Goal: Task Accomplishment & Management: Use online tool/utility

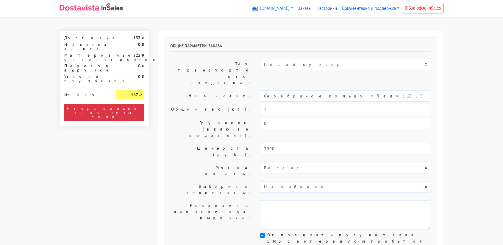
select select "11:00"
select select "21:00"
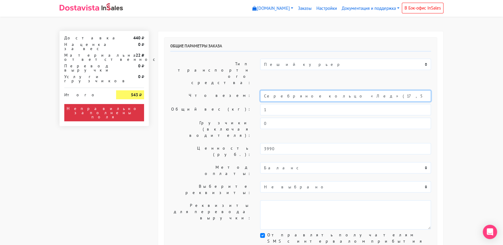
click at [313, 90] on input "Серебряное кольцо «Лед» (17,5)" at bounding box center [345, 95] width 171 height 11
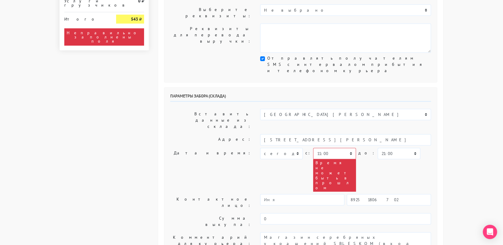
scroll to position [177, 0]
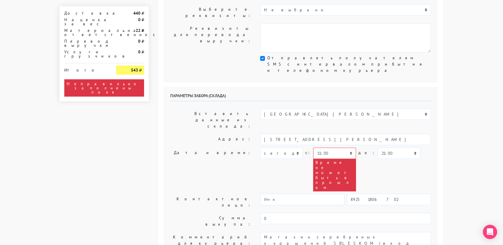
type input "украшение"
click at [292, 147] on select "[DATE] [DATE] [DATE] [DATE] [DATE] [DATE] [DATE] [DATE] [DATE]" at bounding box center [281, 152] width 43 height 11
select select "[DATE]"
click at [260, 147] on select "[DATE] [DATE] [DATE] [DATE] [DATE] [DATE] [DATE] [DATE] [DATE]" at bounding box center [281, 152] width 43 height 11
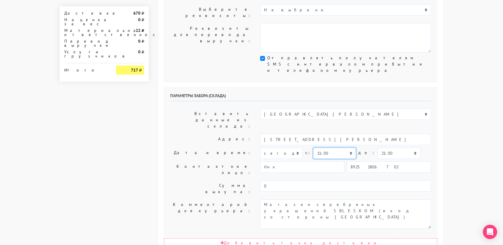
click at [332, 147] on select "00:00 00:30 01:00 01:30 02:00 02:30 03:00 03:30 04:00 04:30 05:00 05:30 06:00 0…" at bounding box center [334, 152] width 43 height 11
select select "17:00"
click at [313, 147] on select "00:00 00:30 01:00 01:30 02:00 02:30 03:00 03:30 04:00 04:30 05:00 05:30 06:00 0…" at bounding box center [334, 152] width 43 height 11
click at [402, 147] on select "00:00 00:30 01:00 01:30 02:00 02:30 03:00 03:30 04:00 04:30 05:00 05:30 06:00 0…" at bounding box center [399, 152] width 43 height 11
select select "17:30"
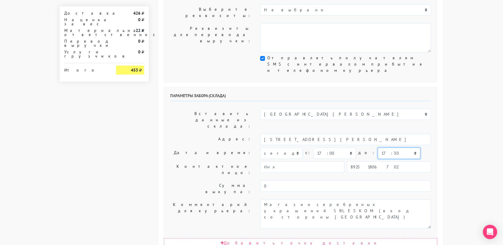
click at [378, 147] on select "00:00 00:30 01:00 01:30 02:00 02:30 03:00 03:30 04:00 04:30 05:00 05:30 06:00 0…" at bounding box center [399, 152] width 43 height 11
click at [378, 161] on input "89251806702" at bounding box center [389, 166] width 84 height 11
type input "9234448187"
type input "Юлия"
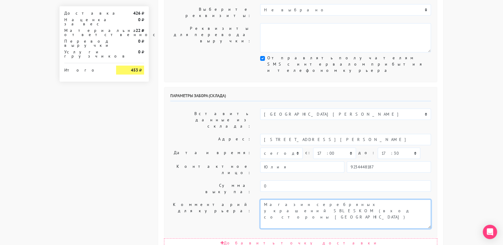
click at [377, 199] on textarea "Магазин серебряных украшений SBLESKOM (вход со стороны [GEOGRAPHIC_DATA])" at bounding box center [345, 213] width 171 height 29
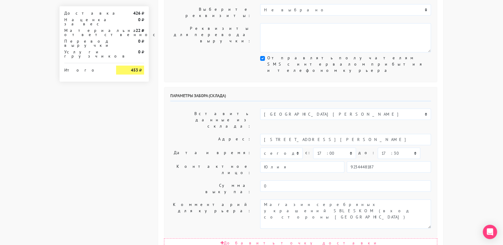
click at [453, 137] on body "[DOMAIN_NAME] [DOMAIN_NAME] Выйти Заказы Настройки 0" at bounding box center [251, 156] width 503 height 666
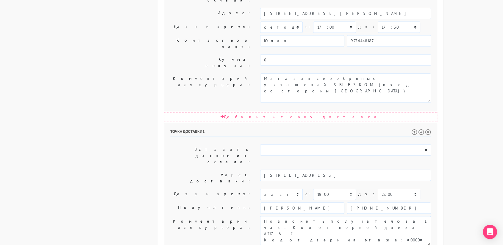
scroll to position [303, 0]
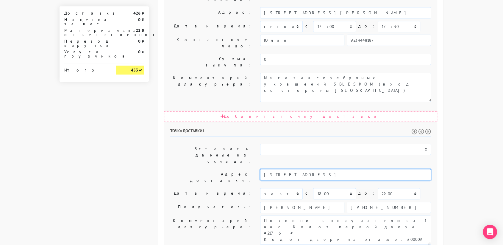
drag, startPoint x: 378, startPoint y: 84, endPoint x: 320, endPoint y: 82, distance: 57.5
click at [320, 169] on input "[STREET_ADDRESS]" at bounding box center [345, 174] width 171 height 11
type input "[STREET_ADDRESS],"
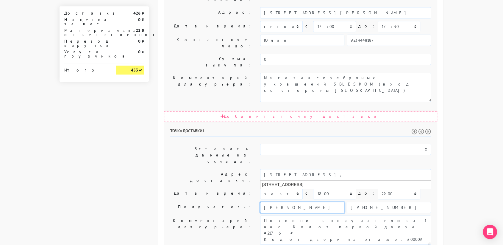
click at [324, 201] on input "[PERSON_NAME]" at bounding box center [302, 206] width 84 height 11
drag, startPoint x: 295, startPoint y: 110, endPoint x: 255, endPoint y: 104, distance: 40.6
click at [255, 122] on div "Точка доставки 1 Вставить данные из склада: Склад Москва Склад [GEOGRAPHIC_DATA…" at bounding box center [300, 225] width 273 height 206
type input "[PERSON_NAME]"
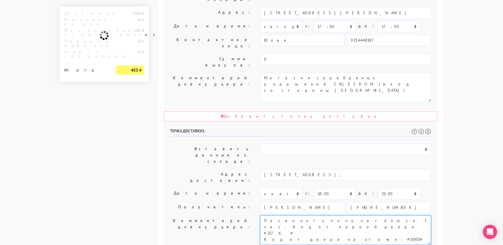
click at [328, 215] on textarea "Позвонить получателю за 1 час. Код от первой двери #2176# Код от двери на этаже…" at bounding box center [345, 229] width 171 height 29
click at [324, 215] on textarea "Позвонить получателю за 1 час. Код от первой двери #2176# Код от двери на этаже…" at bounding box center [345, 229] width 171 height 29
click at [322, 215] on textarea "Позвонить получателю за 1 час. Код от первой двери #2176# Код от двери на этаже…" at bounding box center [345, 229] width 171 height 29
paste textarea "1 подъезд, 15 этаж, кВ.211"
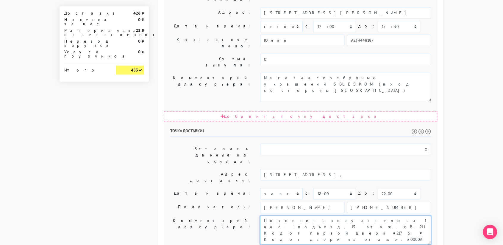
type textarea "Позвонить получателю за 1 час. 1 подъезд, 15 этаж, кВ.211 Код от первой двери #…"
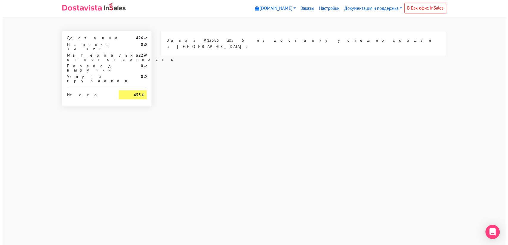
scroll to position [0, 0]
